Goal: Information Seeking & Learning: Find specific fact

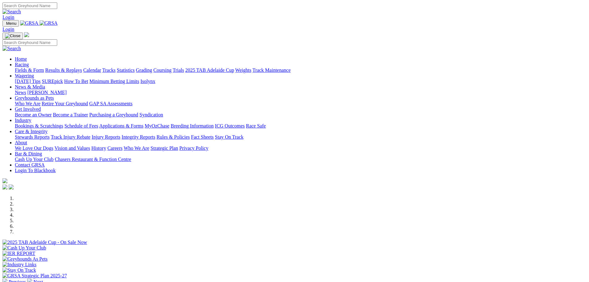
click at [135, 67] on link "Statistics" at bounding box center [126, 69] width 18 height 5
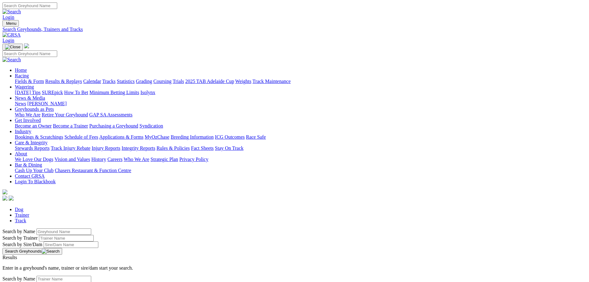
click at [91, 228] on input "Search by Greyhound name" at bounding box center [63, 231] width 55 height 6
type input "opal model"
click at [62, 248] on button "Search Greyhounds" at bounding box center [32, 251] width 60 height 7
click at [26, 260] on link "Opal Model" at bounding box center [14, 262] width 24 height 5
